Goal: Information Seeking & Learning: Check status

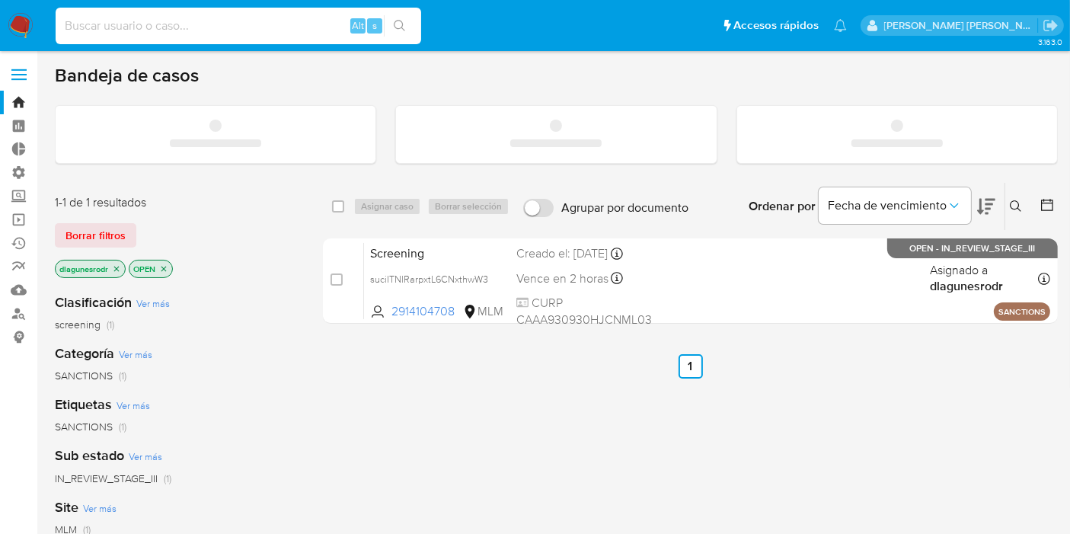
click at [210, 31] on input at bounding box center [238, 26] width 365 height 20
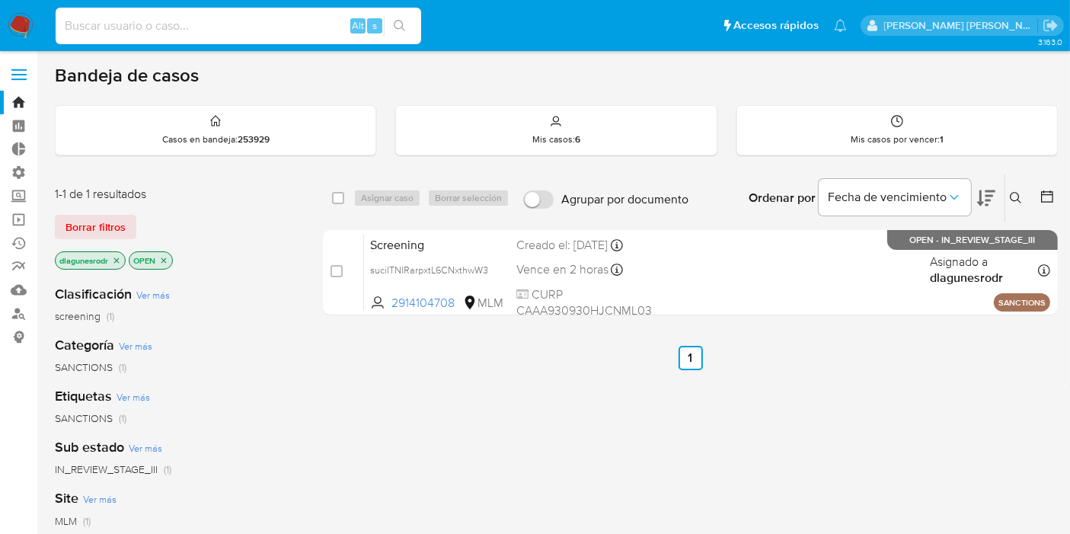
paste input "1915715661"
type input "1915715661"
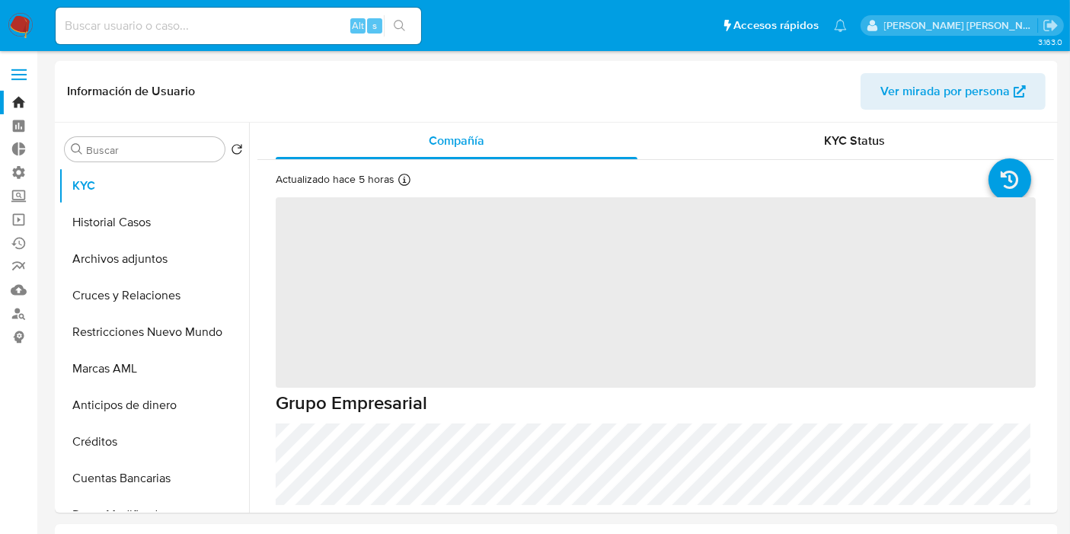
select select "10"
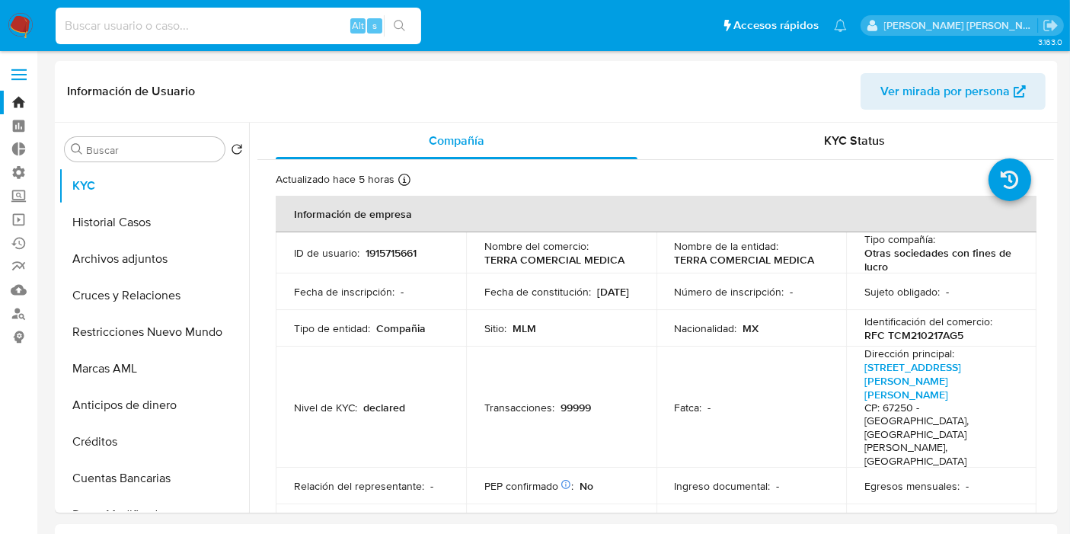
click at [130, 31] on input at bounding box center [238, 26] width 365 height 20
paste input "2010712760"
type input "2010712760"
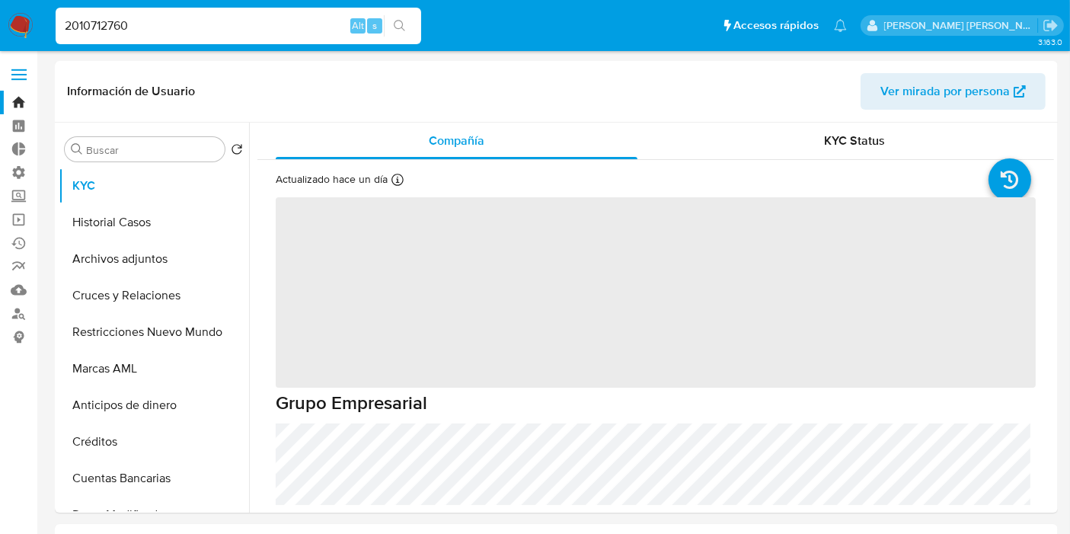
select select "10"
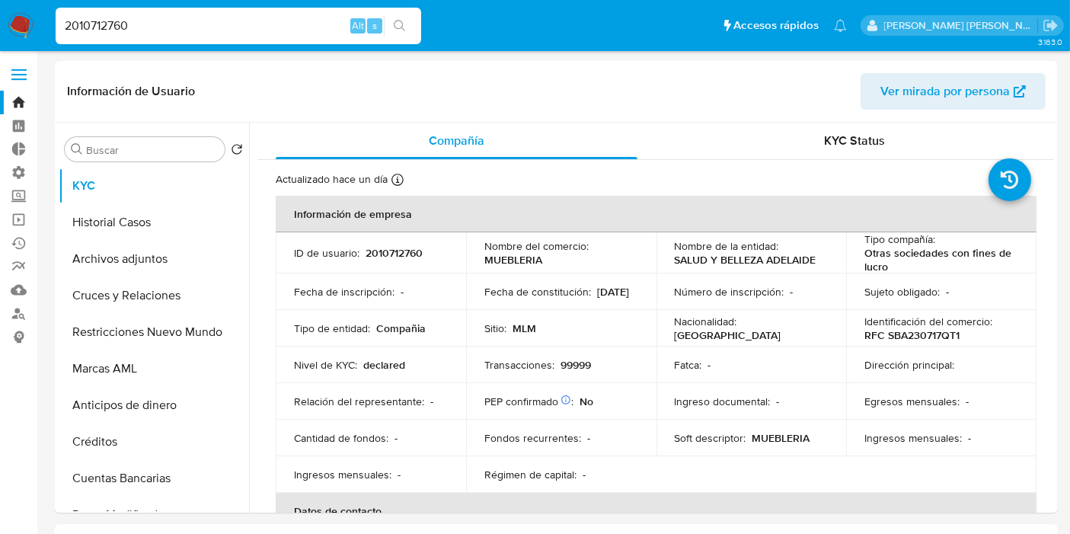
click at [97, 24] on input "2010712760" at bounding box center [238, 26] width 365 height 20
paste input "1998311621"
type input "1998311621"
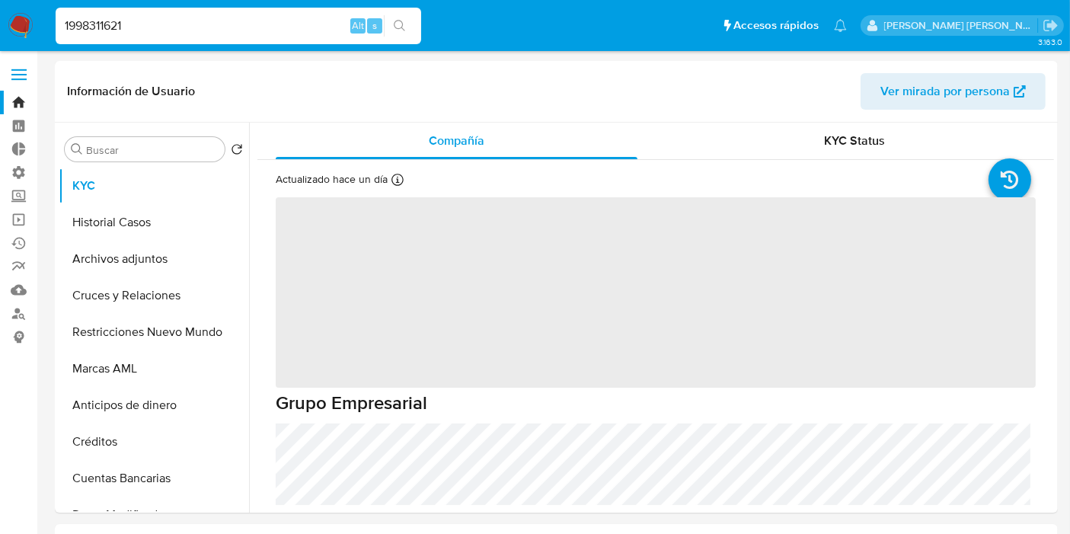
select select "10"
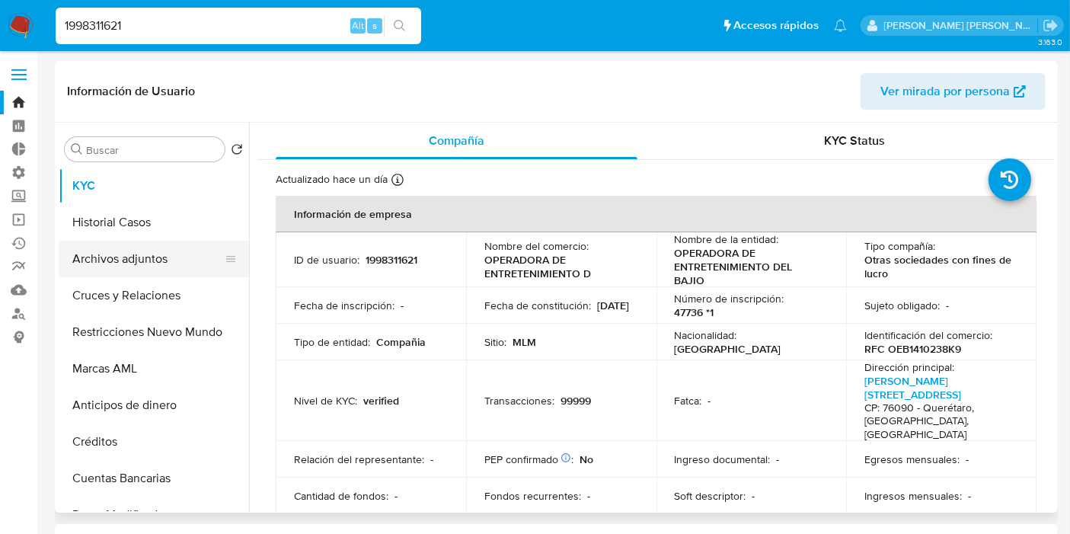
click at [117, 260] on button "Archivos adjuntos" at bounding box center [148, 259] width 178 height 37
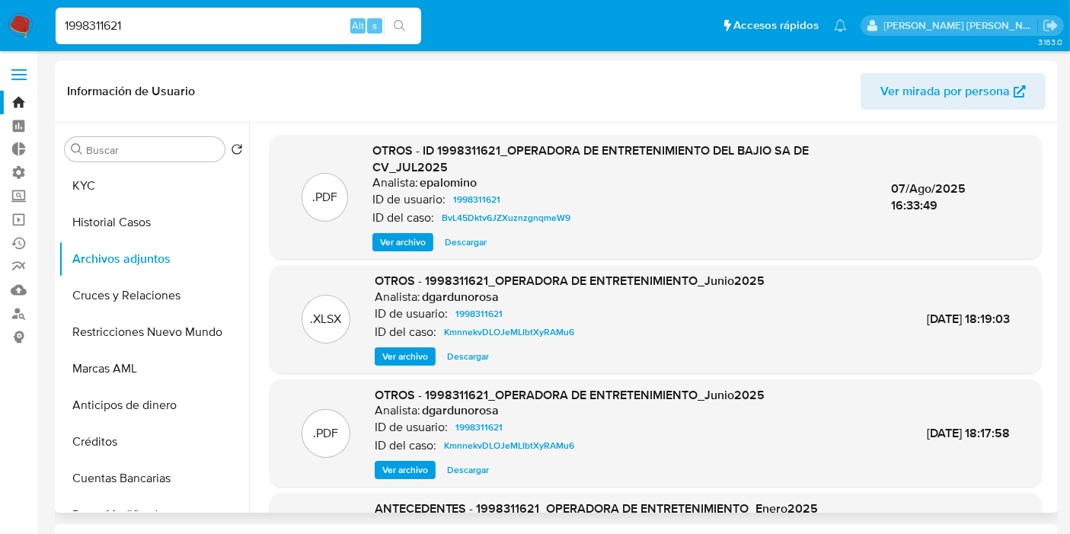
click at [397, 238] on span "Ver archivo" at bounding box center [403, 242] width 46 height 15
click at [85, 192] on button "KYC" at bounding box center [148, 186] width 178 height 37
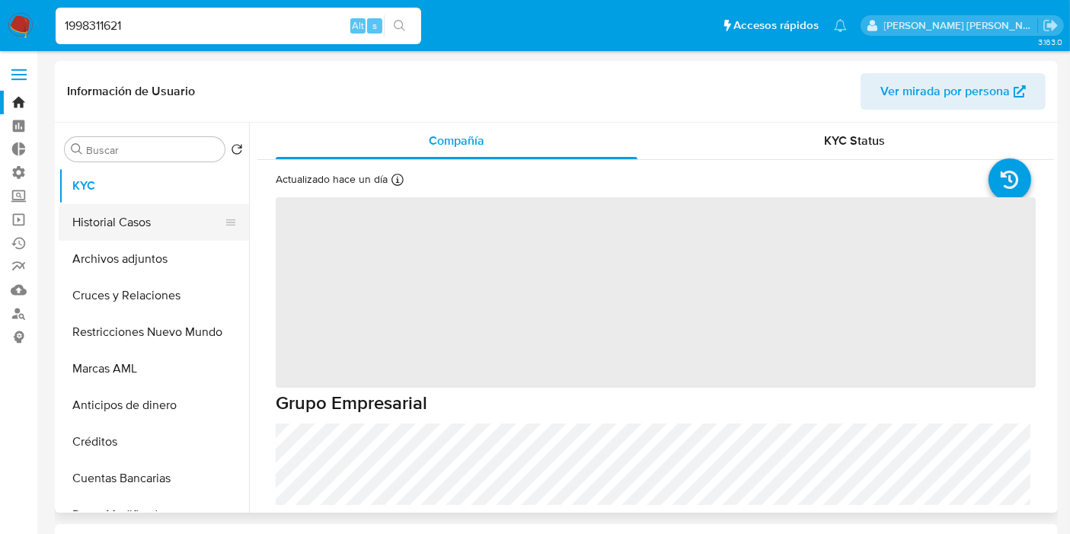
click at [121, 233] on button "Historial Casos" at bounding box center [148, 222] width 178 height 37
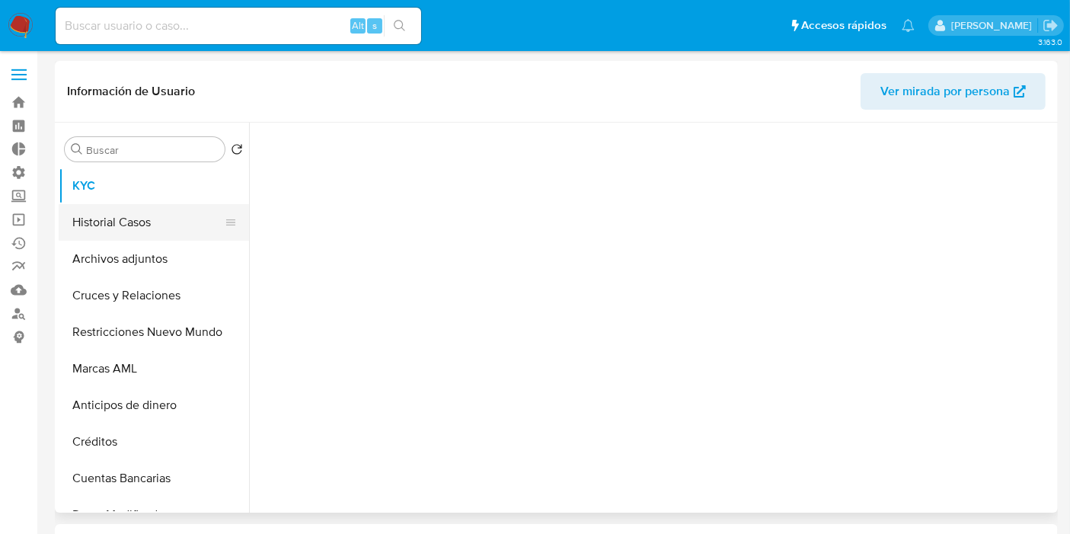
click at [123, 225] on button "Historial Casos" at bounding box center [148, 222] width 178 height 37
select select "10"
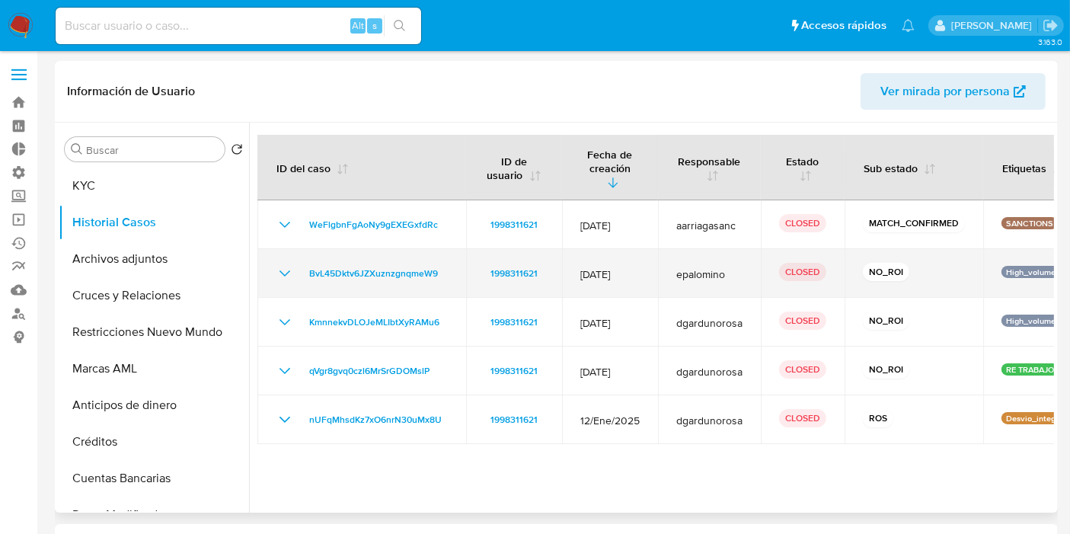
click at [282, 264] on icon "Mostrar/Ocultar" at bounding box center [285, 273] width 18 height 18
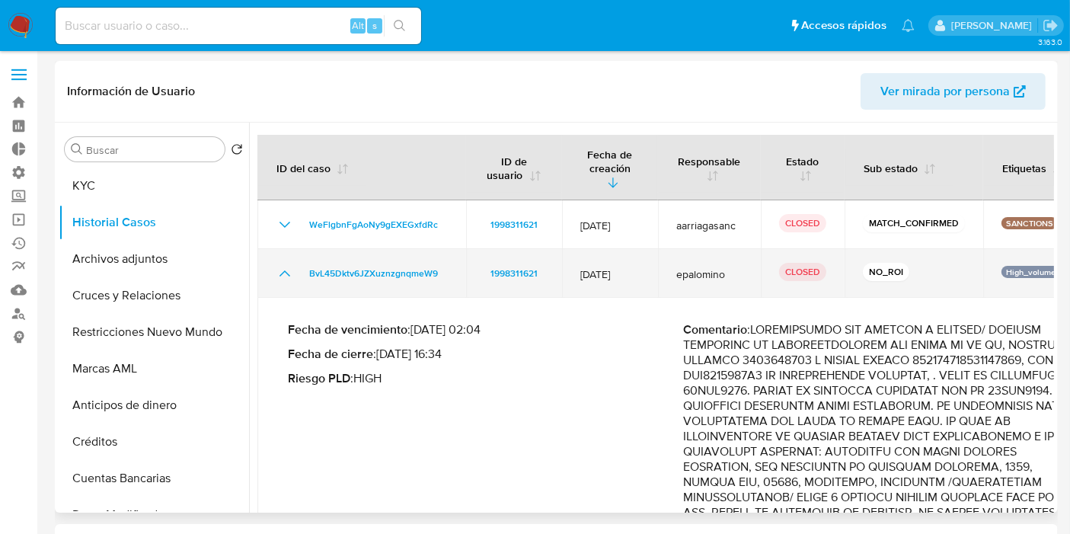
click at [283, 264] on icon "Mostrar/Ocultar" at bounding box center [285, 273] width 18 height 18
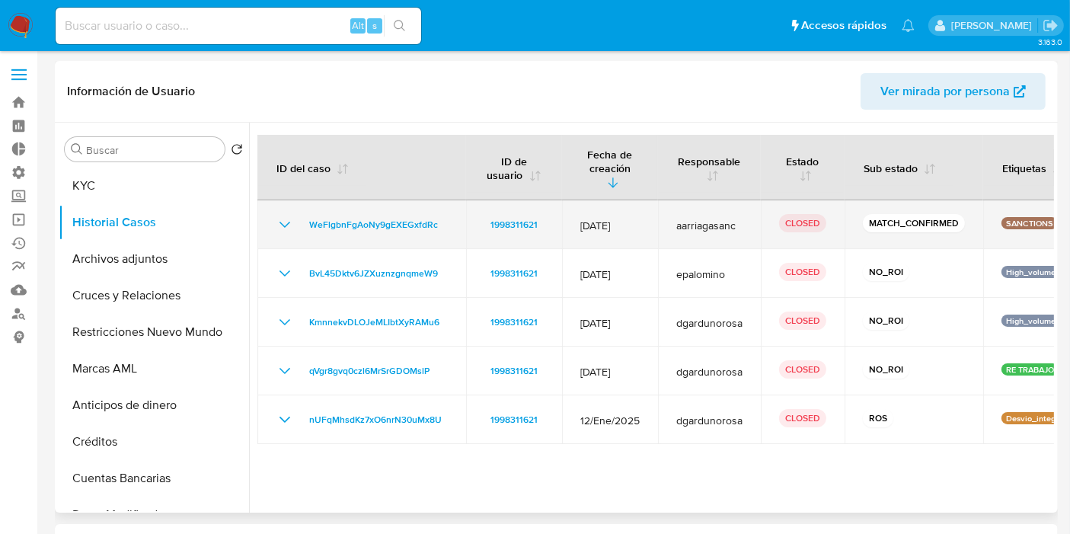
click at [282, 215] on icon "Mostrar/Ocultar" at bounding box center [285, 224] width 18 height 18
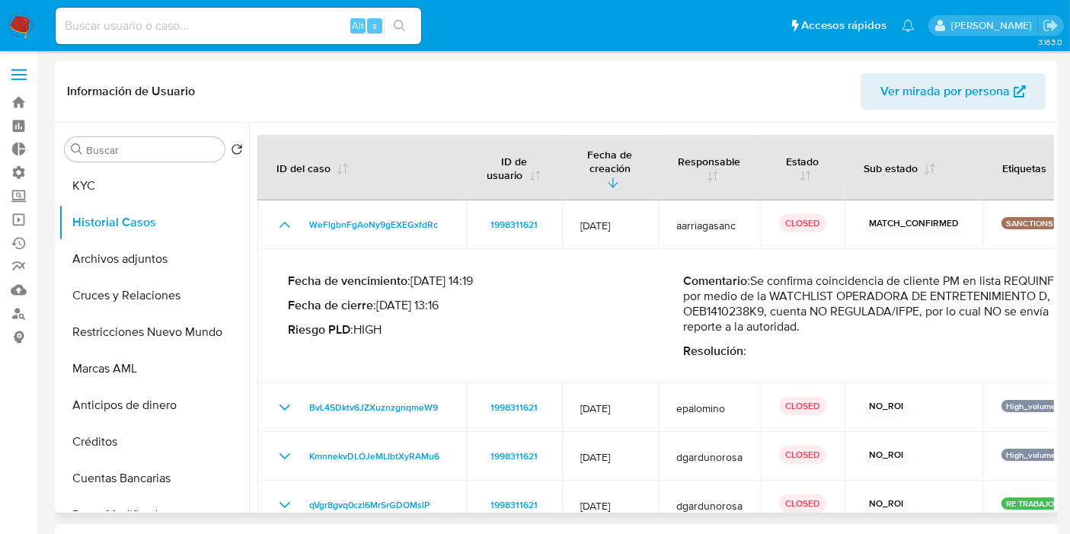
click at [846, 301] on p "Comentario : Se confirma coincidencia de cliente PM en lista REQUINFO por medio…" at bounding box center [880, 303] width 395 height 61
drag, startPoint x: 931, startPoint y: 292, endPoint x: 1077, endPoint y: 290, distance: 145.5
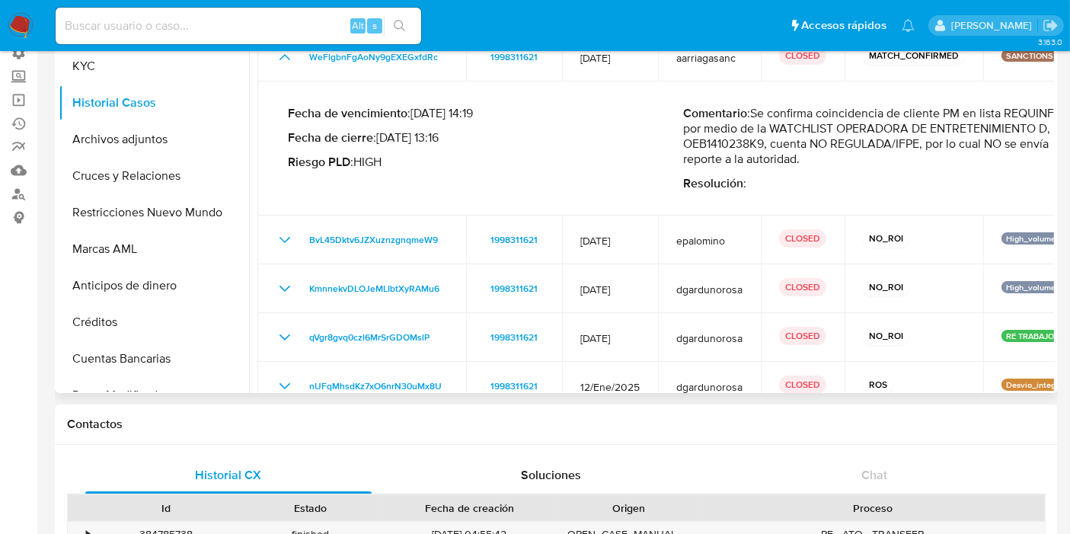
scroll to position [59, 0]
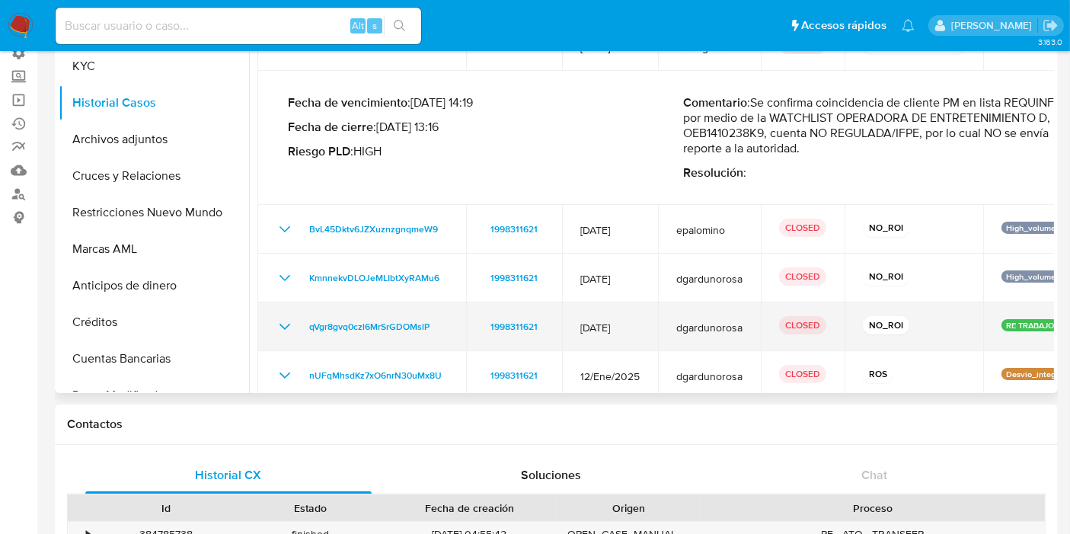
click at [295, 318] on div "qVgr8gvq0czl6MrSrGDOMslP" at bounding box center [362, 327] width 172 height 18
click at [287, 324] on icon "Mostrar/Ocultar" at bounding box center [284, 327] width 11 height 6
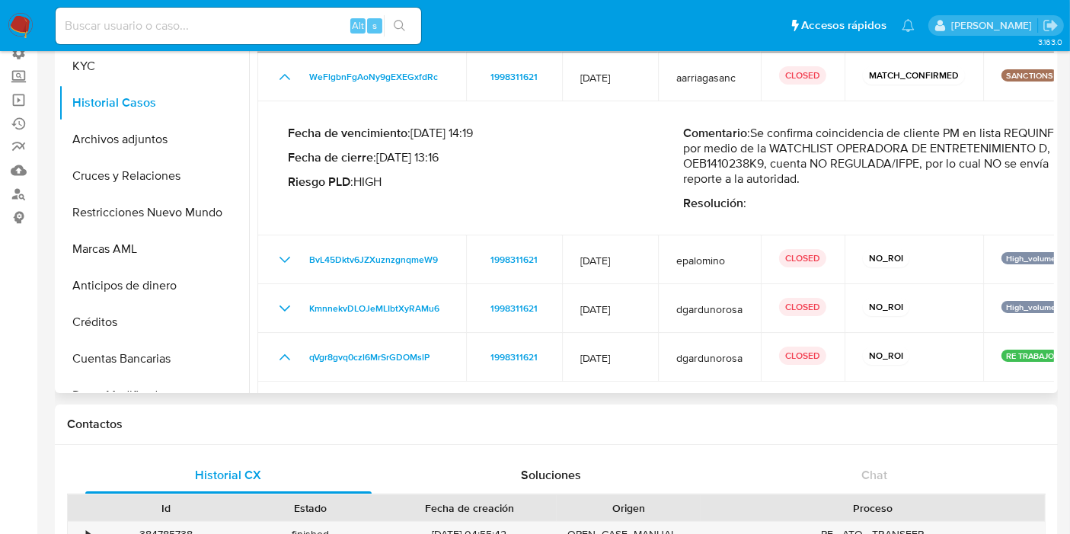
scroll to position [0, 0]
